Goal: Navigation & Orientation: Find specific page/section

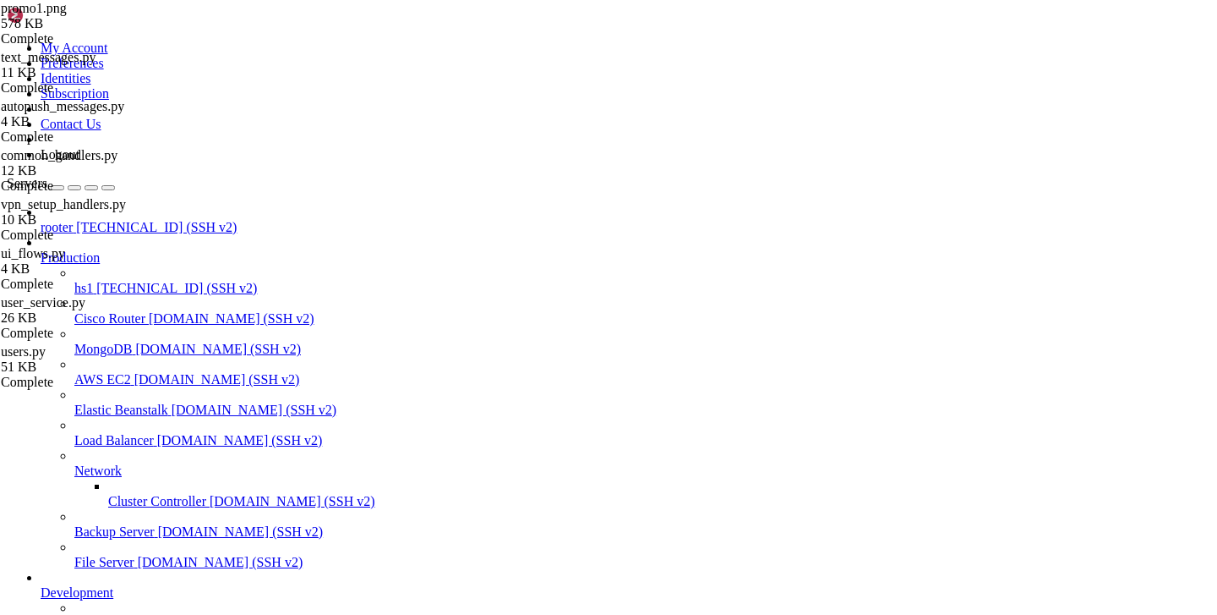
scroll to position [13, 0]
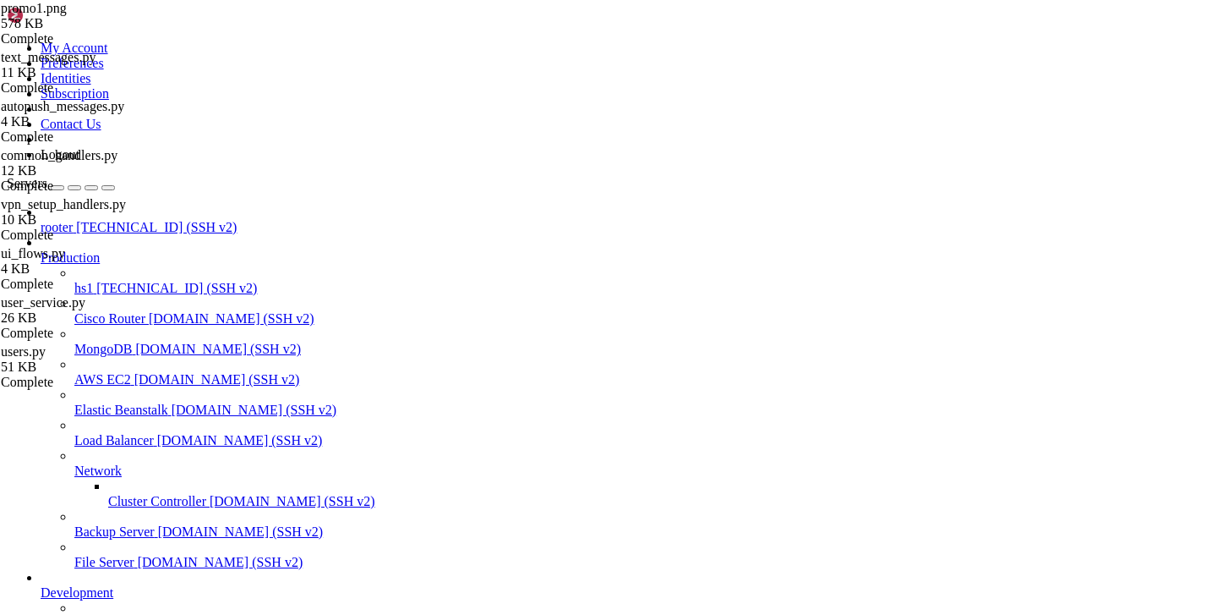
type input "/var/service/batya_vpn_bot/keyboards"
